Goal: Contribute content

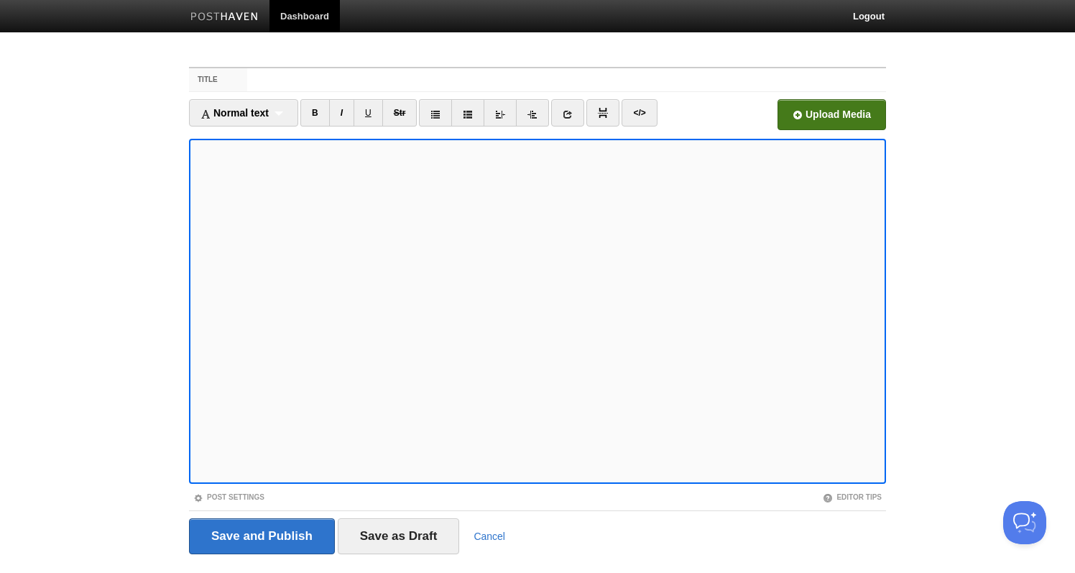
click at [854, 119] on input "file" at bounding box center [398, 118] width 1088 height 73
click at [857, 104] on input "file" at bounding box center [398, 118] width 1088 height 73
click at [811, 101] on input "file" at bounding box center [398, 118] width 1088 height 73
click at [844, 118] on input "file" at bounding box center [398, 118] width 1088 height 73
click at [826, 118] on input "file" at bounding box center [398, 118] width 1088 height 73
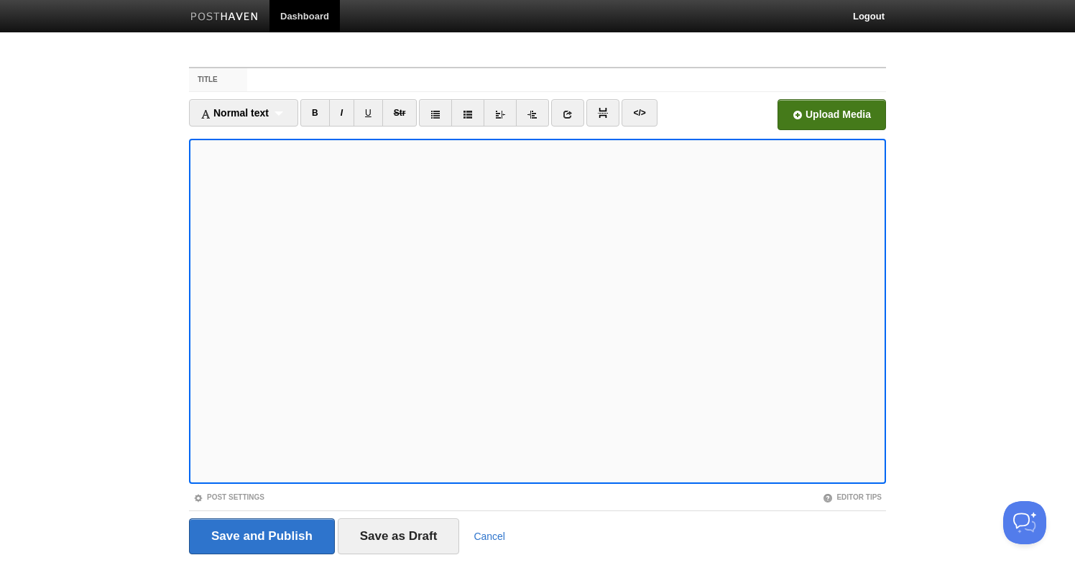
click at [851, 119] on input "file" at bounding box center [398, 118] width 1088 height 73
click at [825, 108] on input "file" at bounding box center [398, 118] width 1088 height 73
click at [423, 84] on input "Title" at bounding box center [566, 79] width 639 height 23
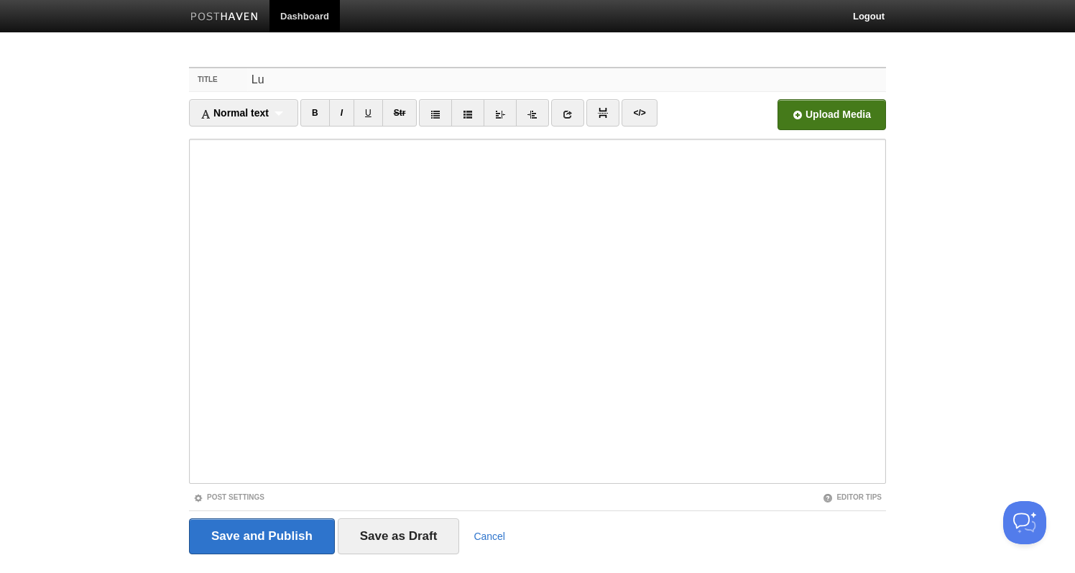
type input "L"
type input "Timepeices"
click at [268, 531] on input "Save and Publish" at bounding box center [262, 536] width 146 height 36
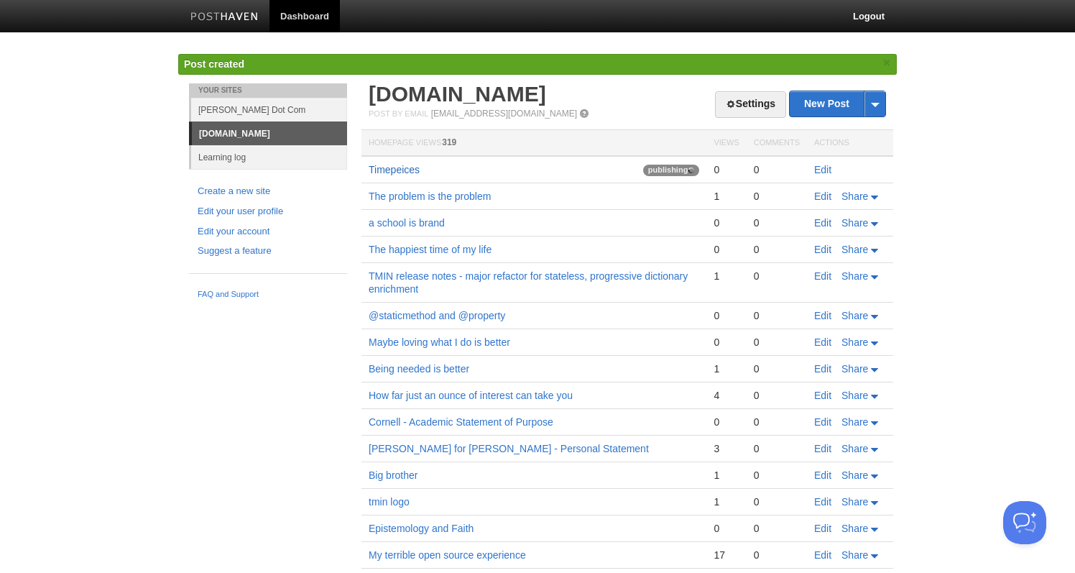
click at [404, 171] on link "Timepeices" at bounding box center [394, 169] width 51 height 11
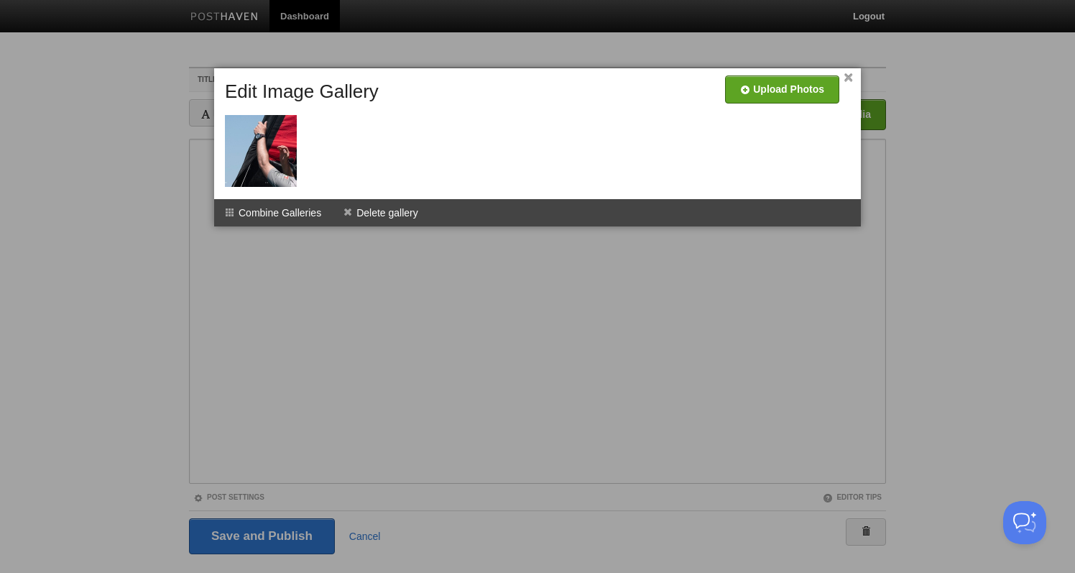
click at [850, 80] on link "×" at bounding box center [848, 78] width 9 height 8
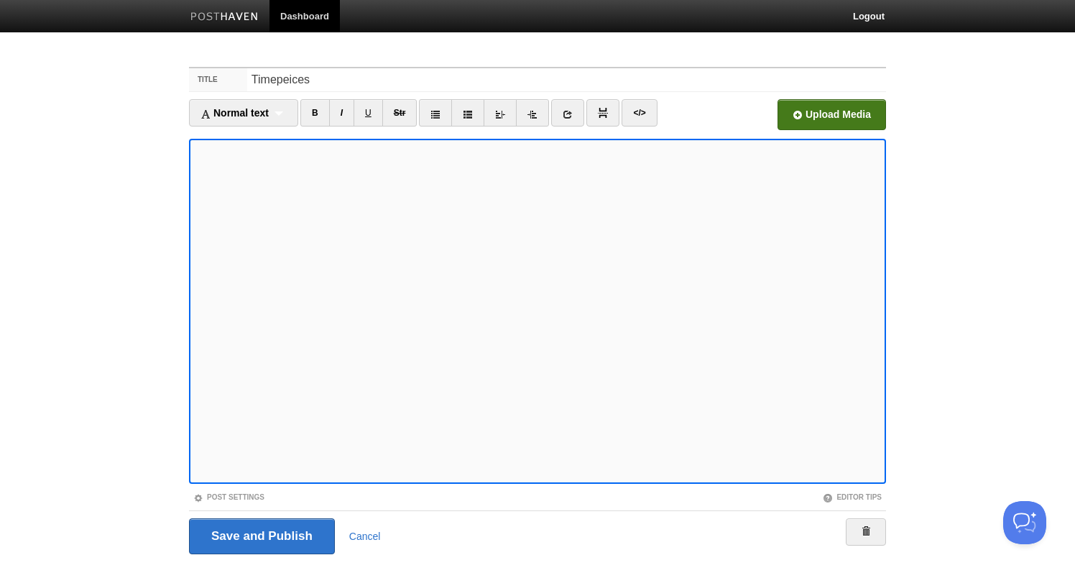
click at [821, 119] on input "file" at bounding box center [398, 118] width 1088 height 73
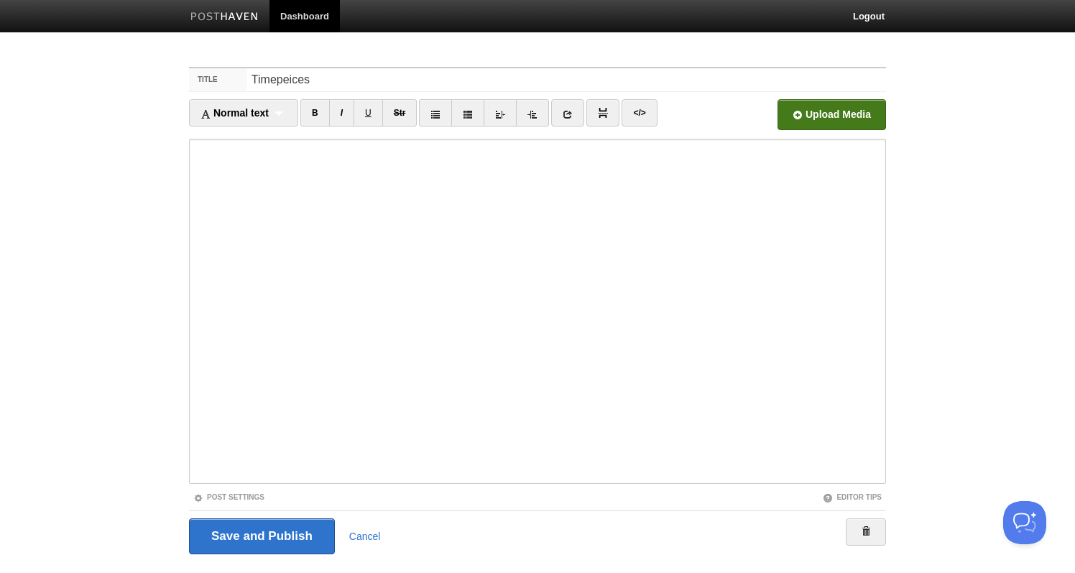
click at [846, 123] on input "file" at bounding box center [398, 118] width 1088 height 73
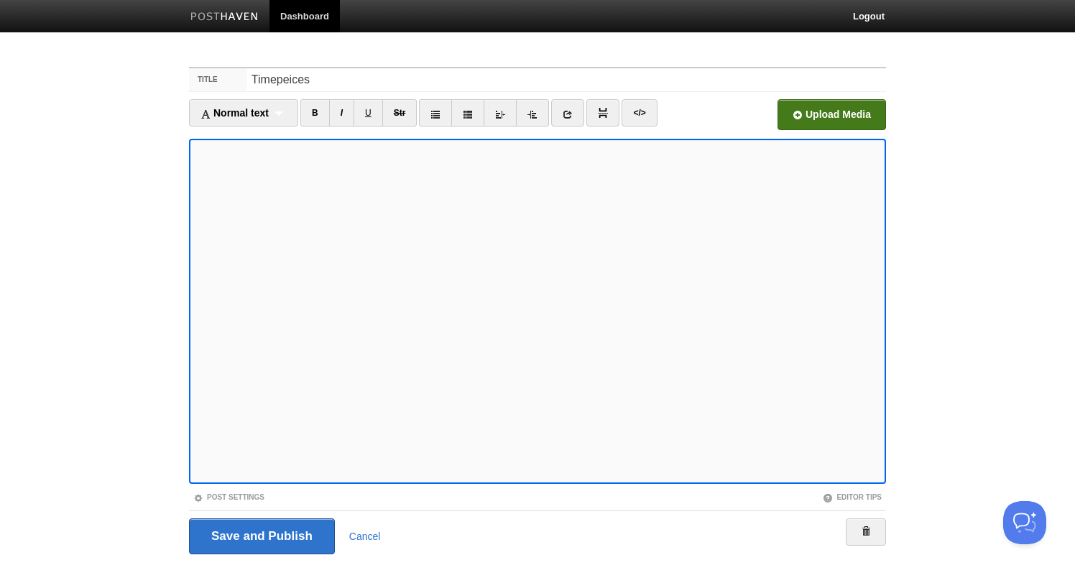
click at [800, 112] on input "file" at bounding box center [398, 118] width 1088 height 73
click at [798, 108] on input "file" at bounding box center [398, 118] width 1088 height 73
click at [839, 110] on input "file" at bounding box center [398, 118] width 1088 height 73
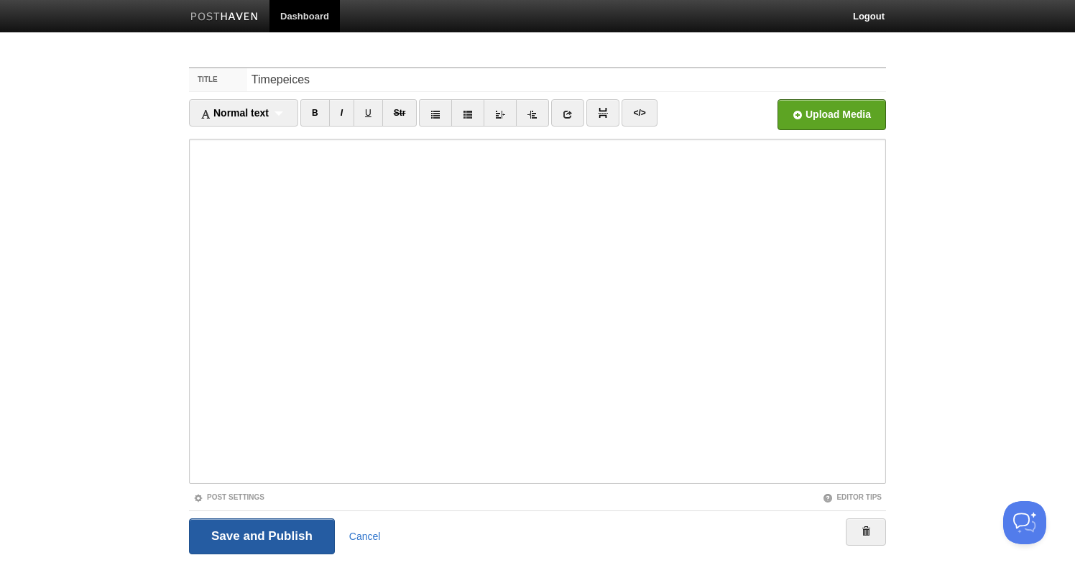
click at [309, 532] on input "Save and Publish" at bounding box center [262, 536] width 146 height 36
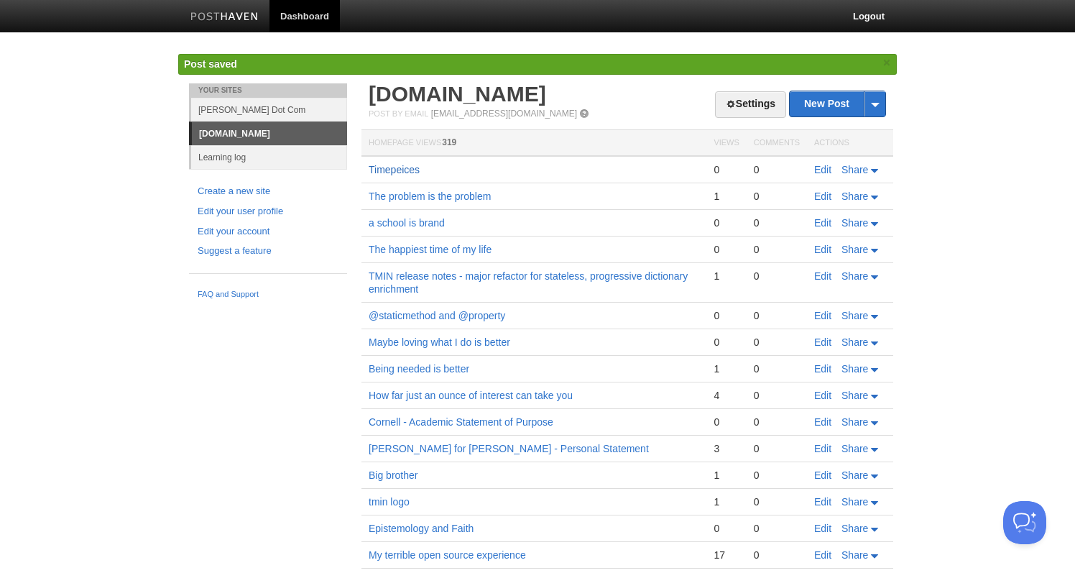
click at [382, 172] on link "Timepeices" at bounding box center [394, 169] width 51 height 11
